Goal: Task Accomplishment & Management: Manage account settings

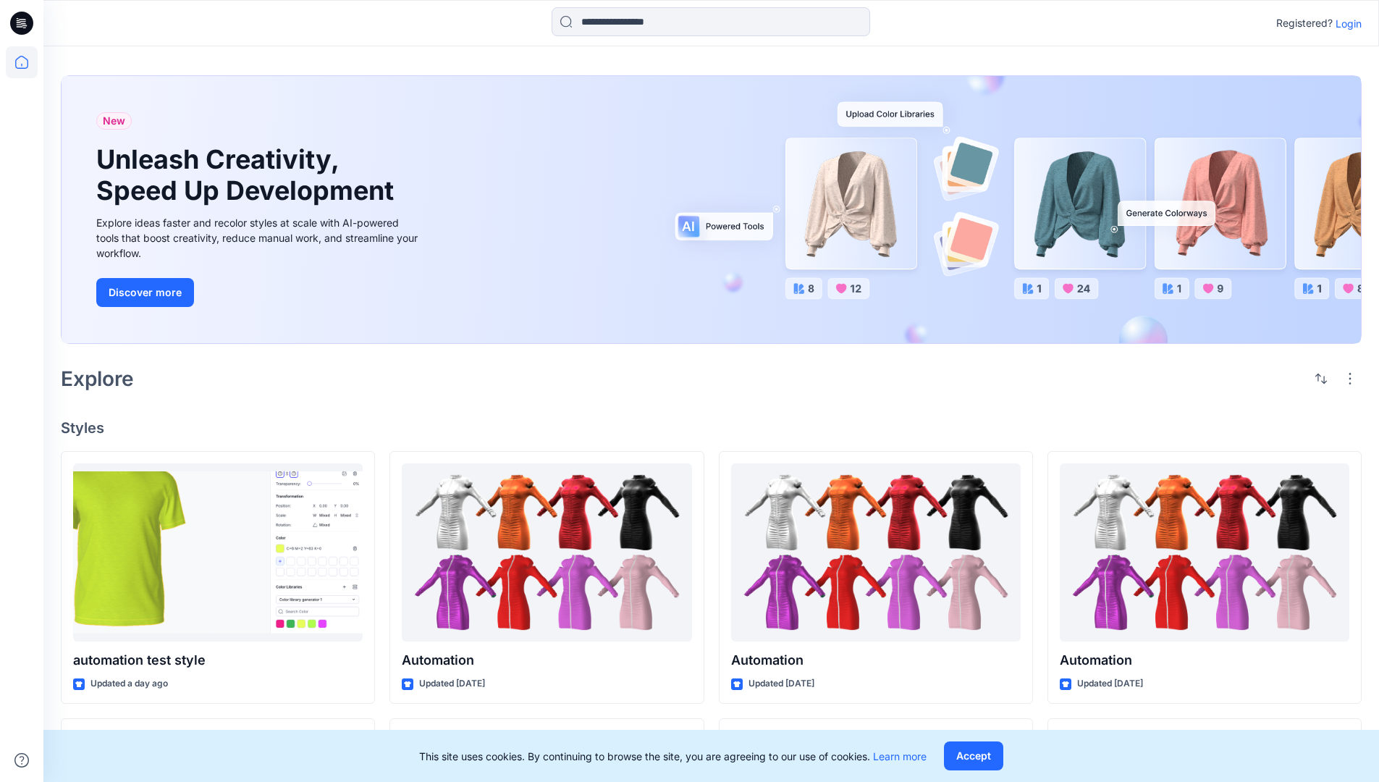
click at [1349, 23] on p "Login" at bounding box center [1348, 23] width 26 height 15
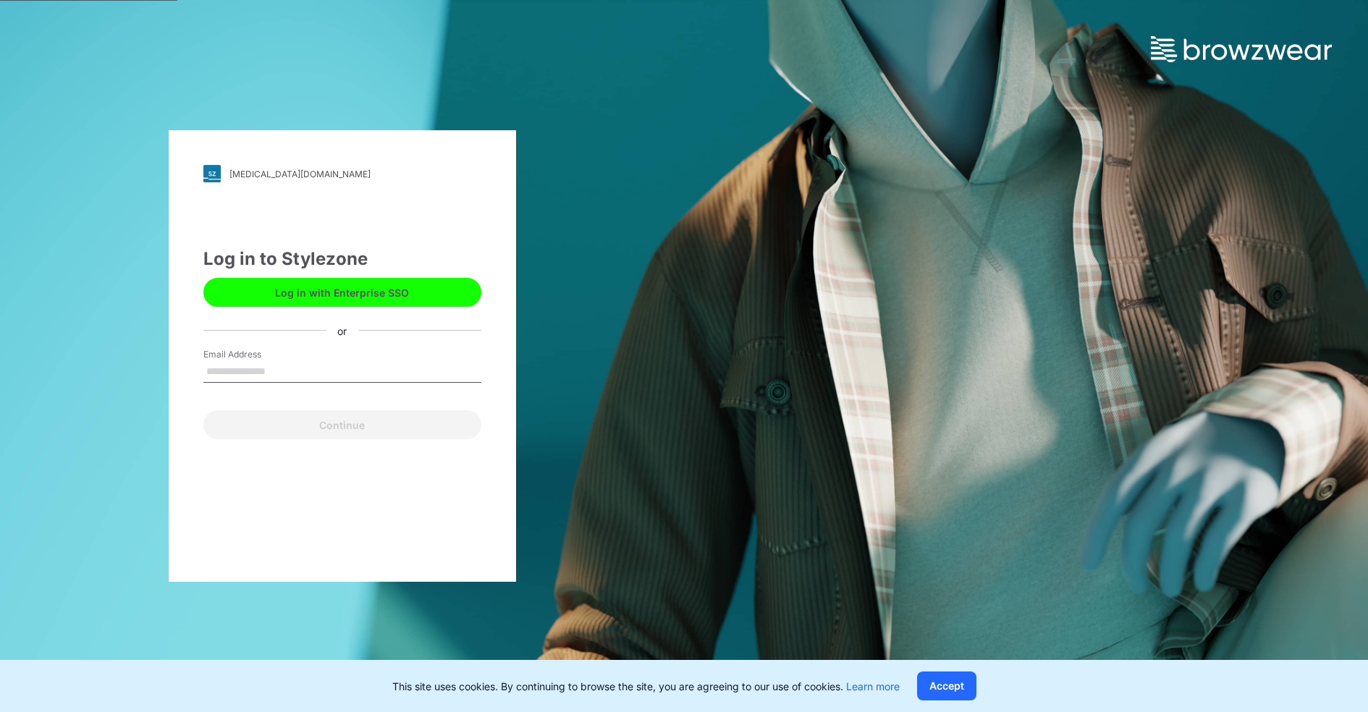
click at [237, 369] on input "Email Address" at bounding box center [342, 372] width 278 height 22
type input "**********"
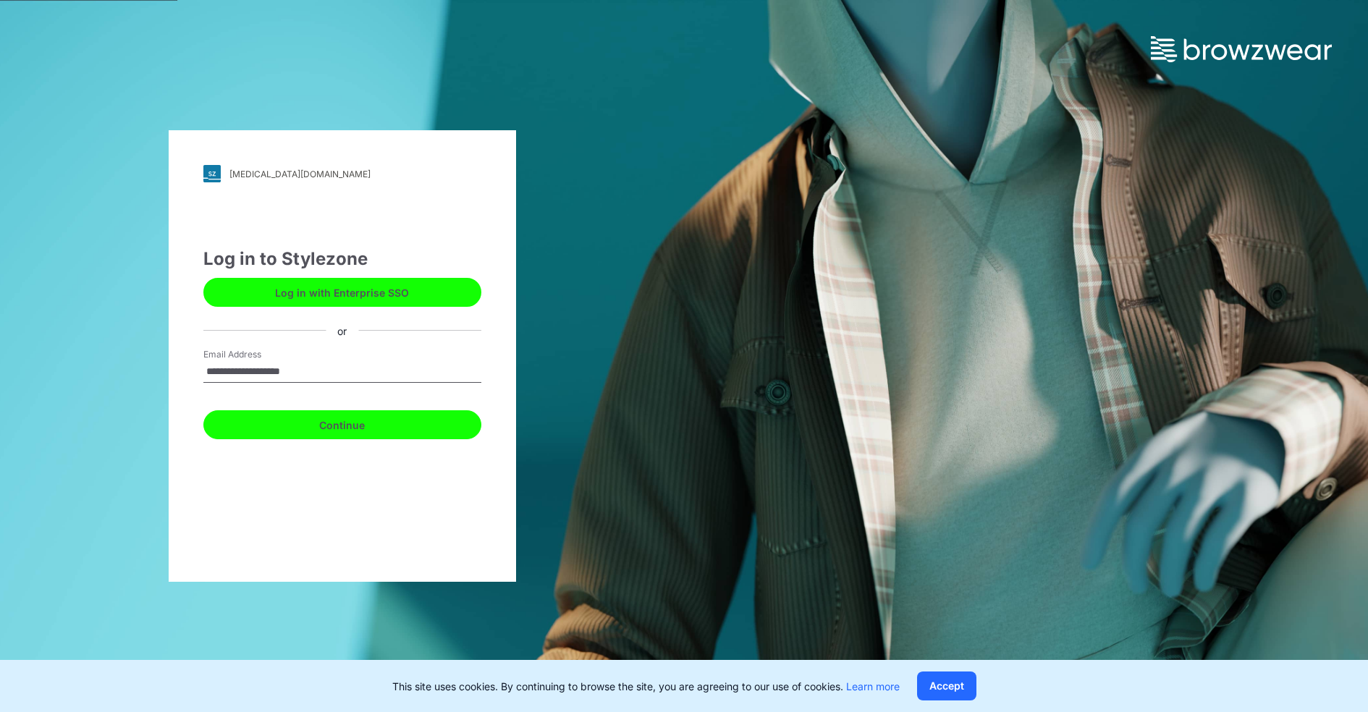
click at [311, 437] on button "Continue" at bounding box center [342, 424] width 278 height 29
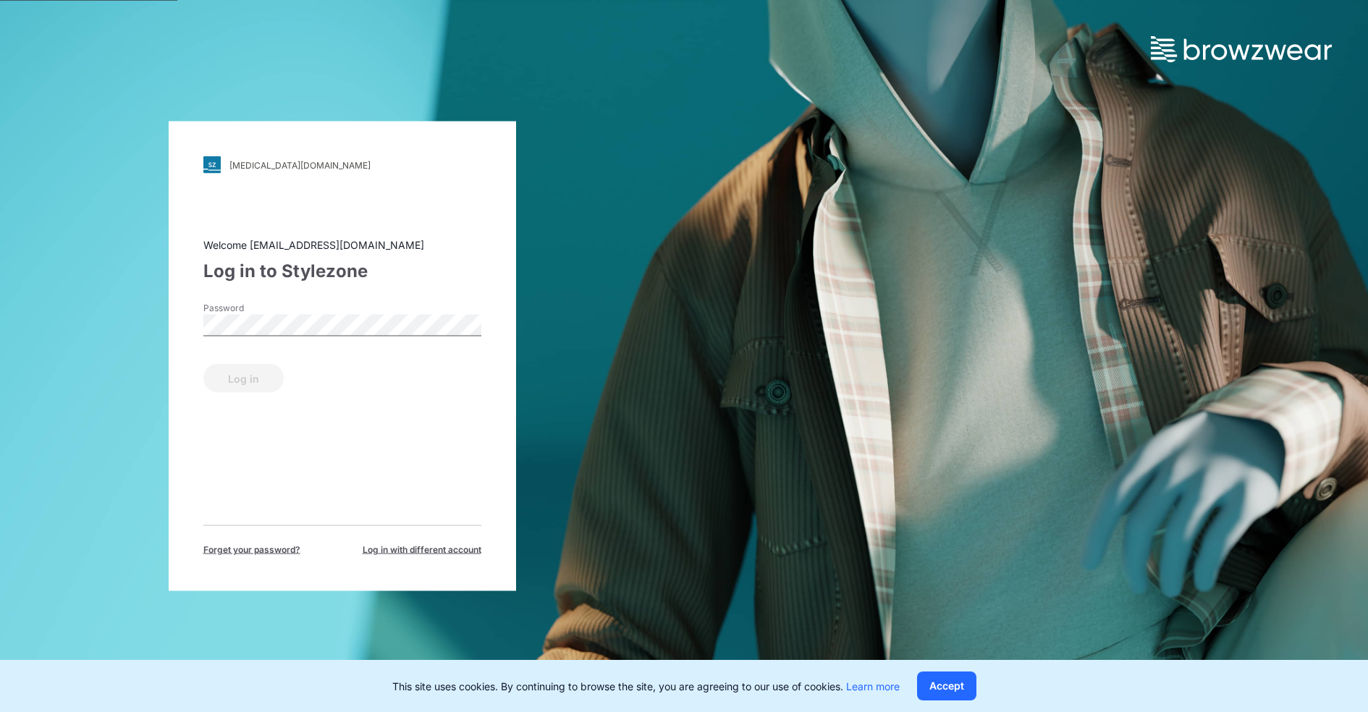
click at [268, 549] on span "Forget your password?" at bounding box center [251, 550] width 97 height 13
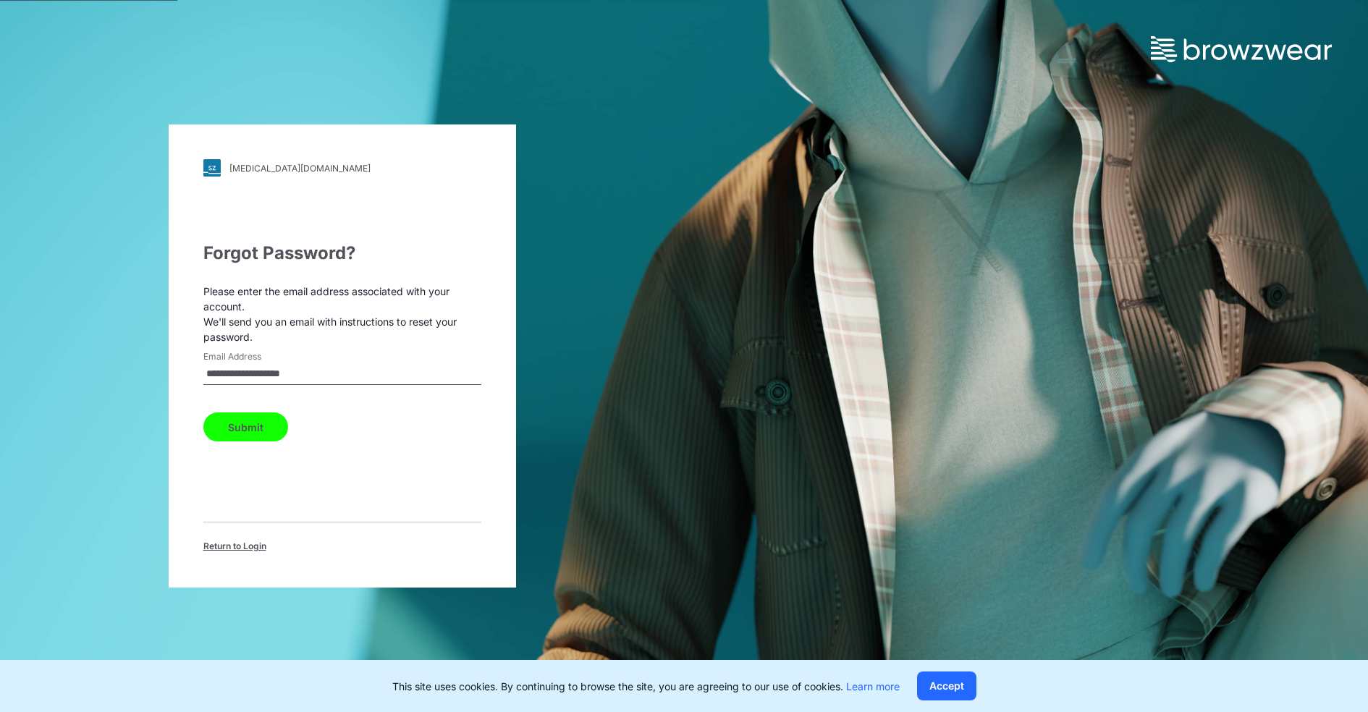
click at [219, 548] on span "Return to Login" at bounding box center [234, 546] width 63 height 13
